Goal: Task Accomplishment & Management: Manage account settings

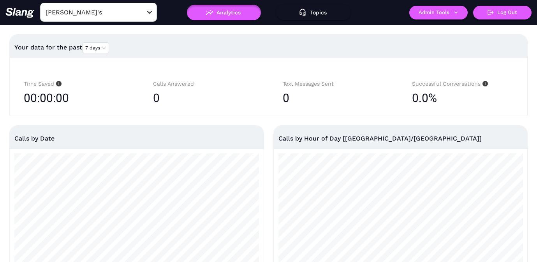
click at [106, 15] on input "[PERSON_NAME]'s" at bounding box center [87, 12] width 86 height 12
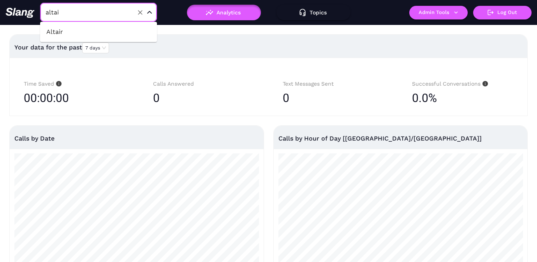
type input "altair"
click at [107, 32] on li "Altair" at bounding box center [98, 32] width 117 height 14
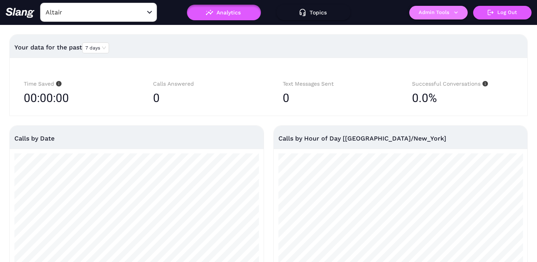
click at [429, 14] on button "Admin Tools" at bounding box center [438, 13] width 58 height 14
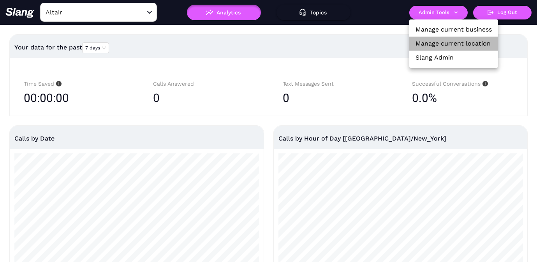
click at [424, 40] on link "Manage current location" at bounding box center [452, 43] width 75 height 9
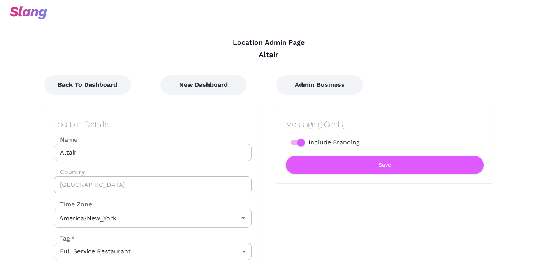
type input "Eastern Time"
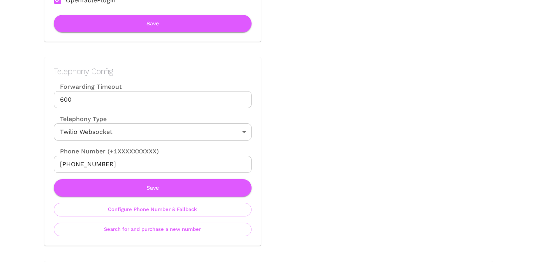
scroll to position [327, 0]
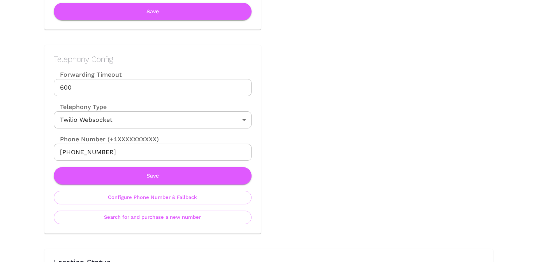
click at [183, 152] on input "[PHONE_NUMBER]" at bounding box center [153, 152] width 198 height 17
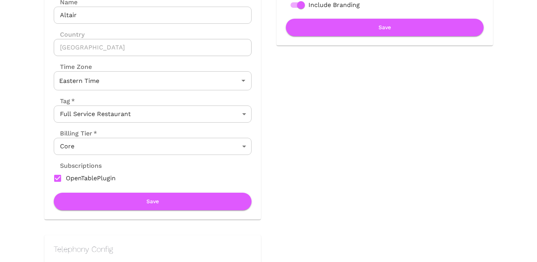
scroll to position [0, 0]
